Goal: Navigation & Orientation: Go to known website

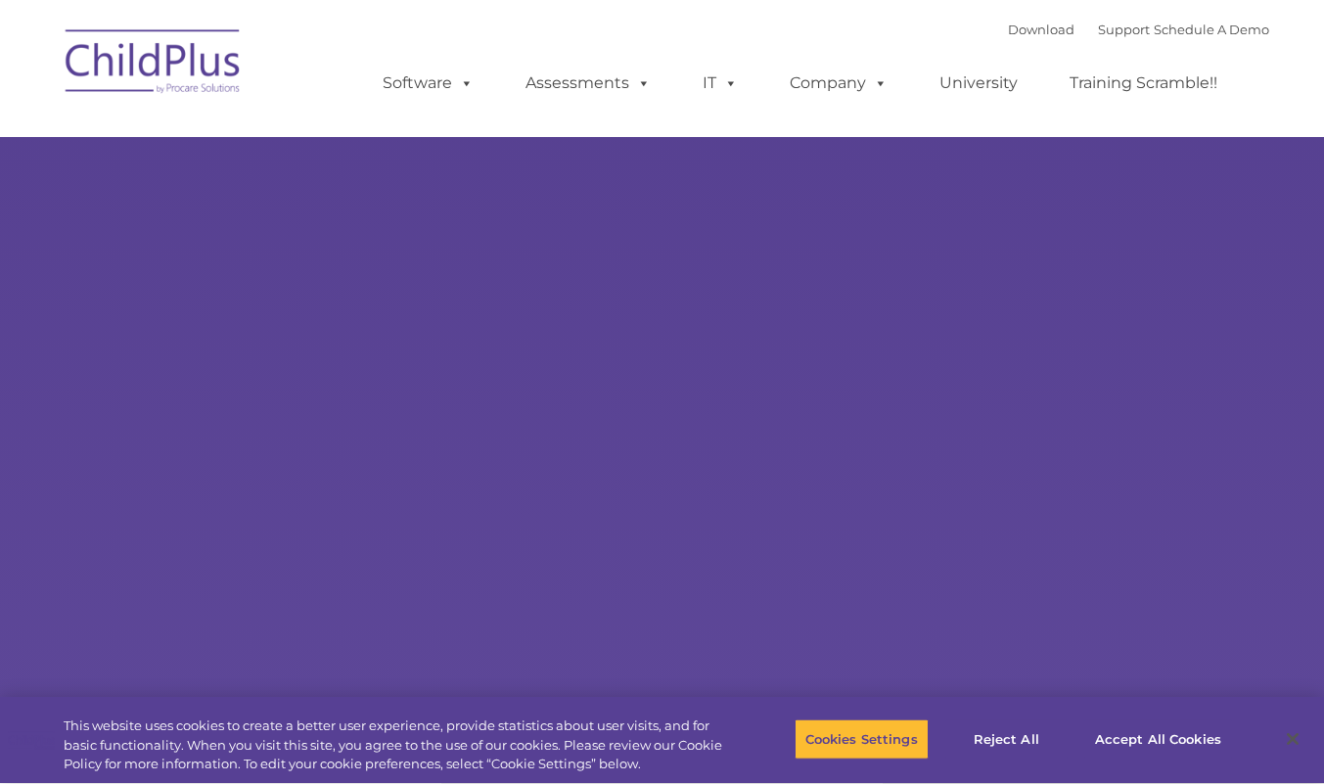
type input ""
select select "MEDIUM"
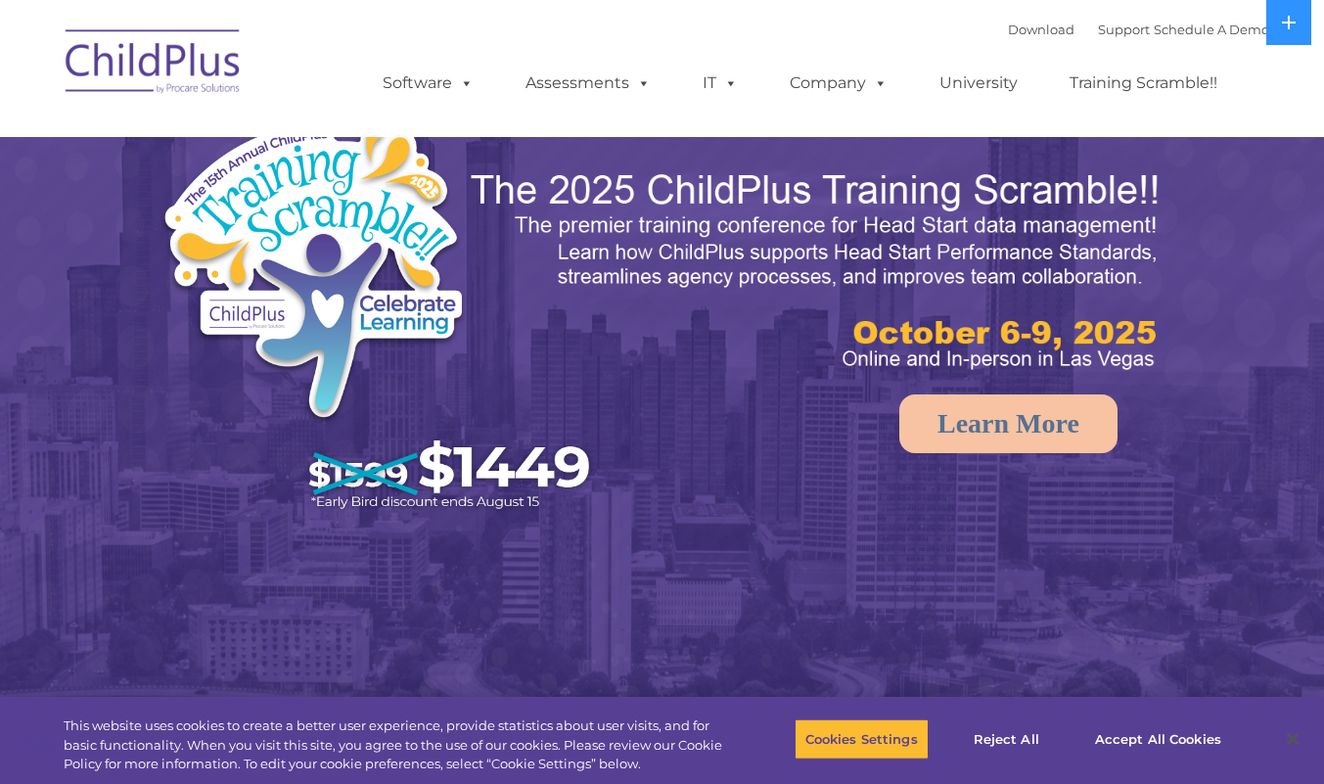
select select "MEDIUM"
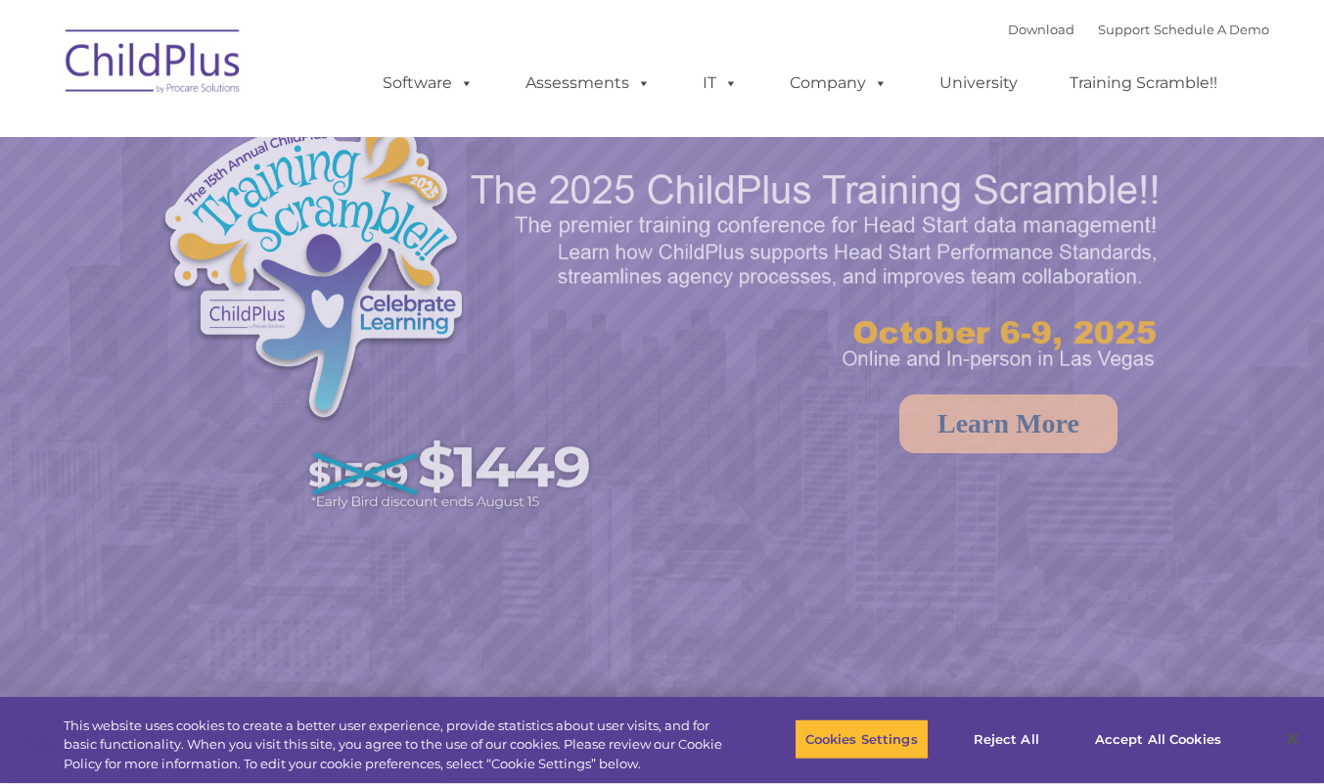
select select "MEDIUM"
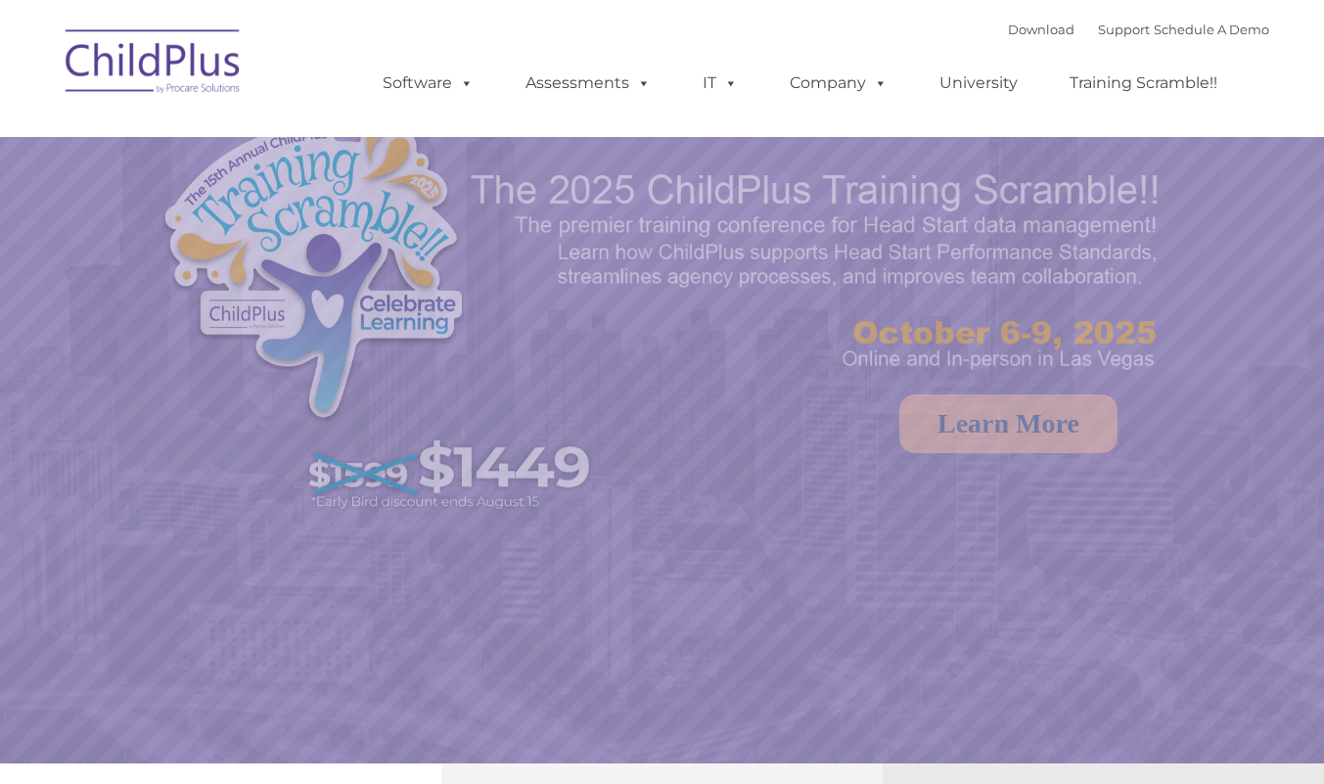
select select "MEDIUM"
